Goal: Task Accomplishment & Management: Manage account settings

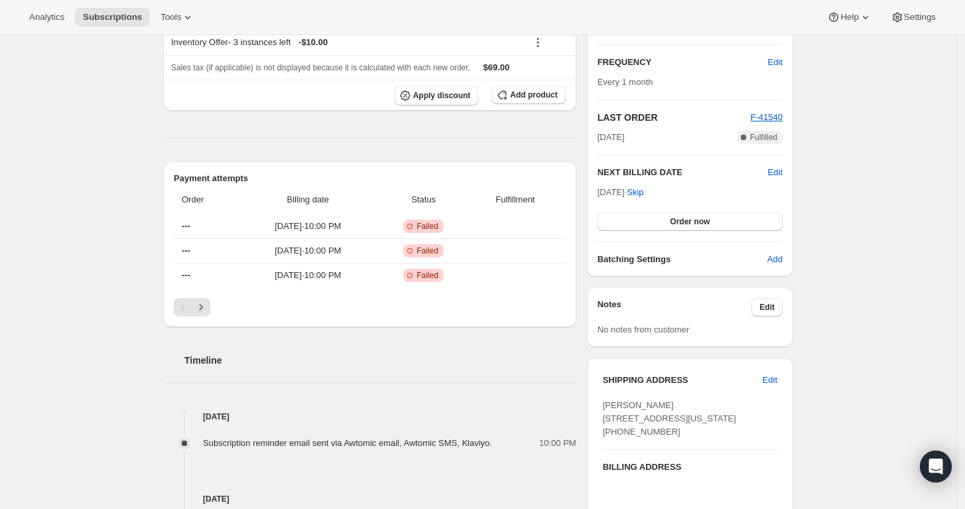
scroll to position [221, 0]
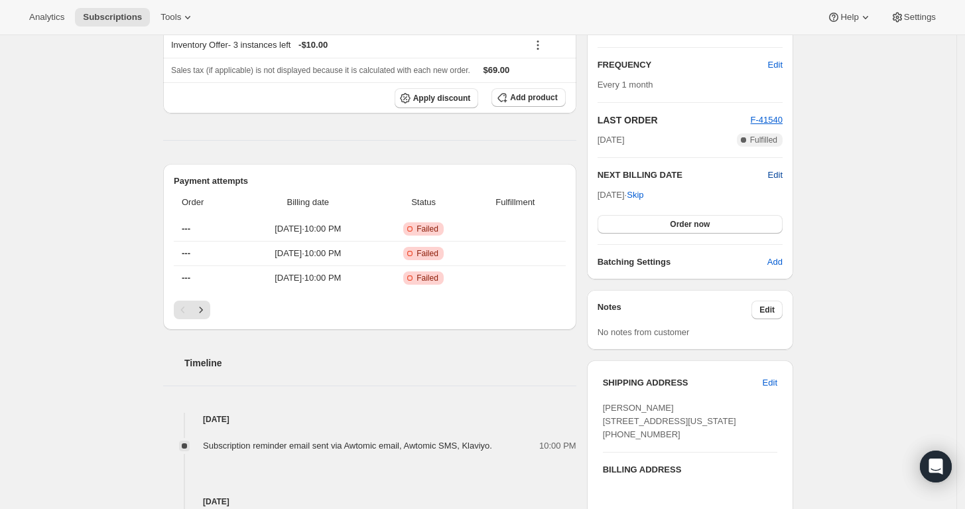
click at [774, 172] on span "Edit" at bounding box center [775, 174] width 15 height 13
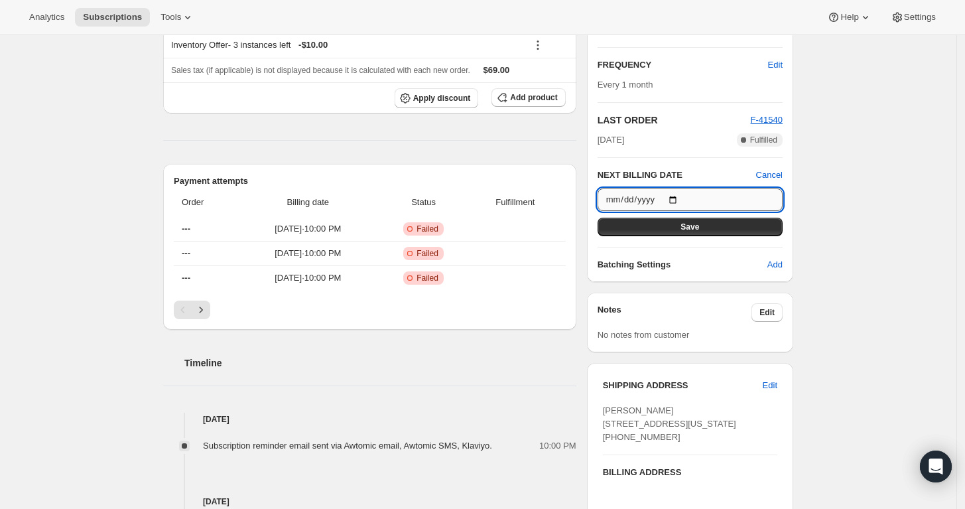
click at [654, 201] on input "2025-10-03" at bounding box center [689, 199] width 185 height 23
click at [654, 195] on input "2025-10-03" at bounding box center [689, 199] width 185 height 23
click at [680, 196] on input "2025-10-03" at bounding box center [689, 199] width 185 height 23
type input "2025-12-08"
click at [697, 229] on span "Save" at bounding box center [689, 226] width 19 height 11
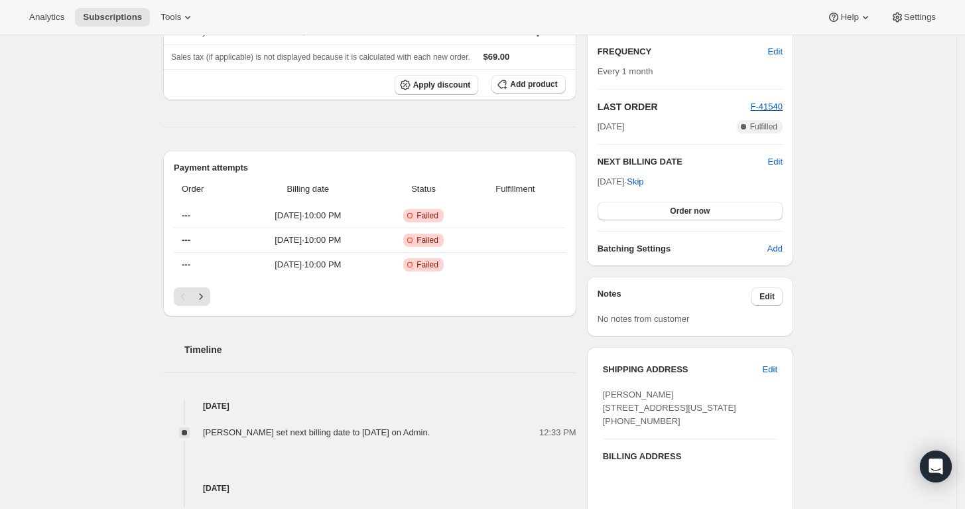
scroll to position [294, 0]
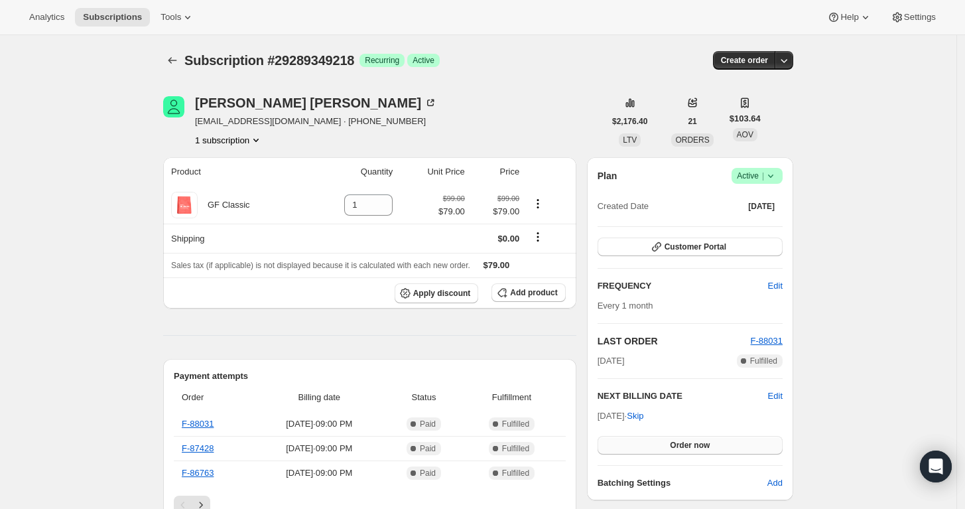
click at [662, 444] on button "Order now" at bounding box center [689, 445] width 185 height 19
click at [668, 444] on span "Click to confirm" at bounding box center [690, 445] width 60 height 11
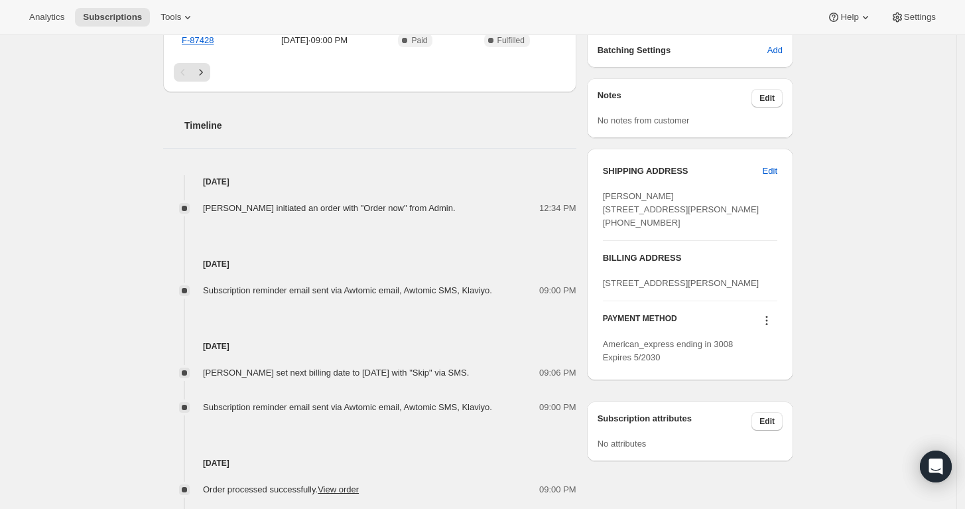
scroll to position [442, 0]
